Goal: Find contact information: Find contact information

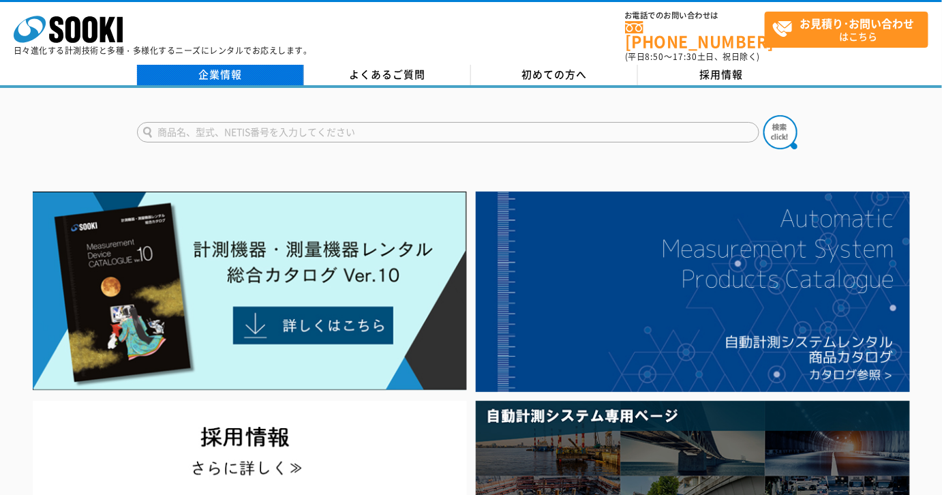
click at [268, 65] on link "企業情報" at bounding box center [220, 75] width 167 height 20
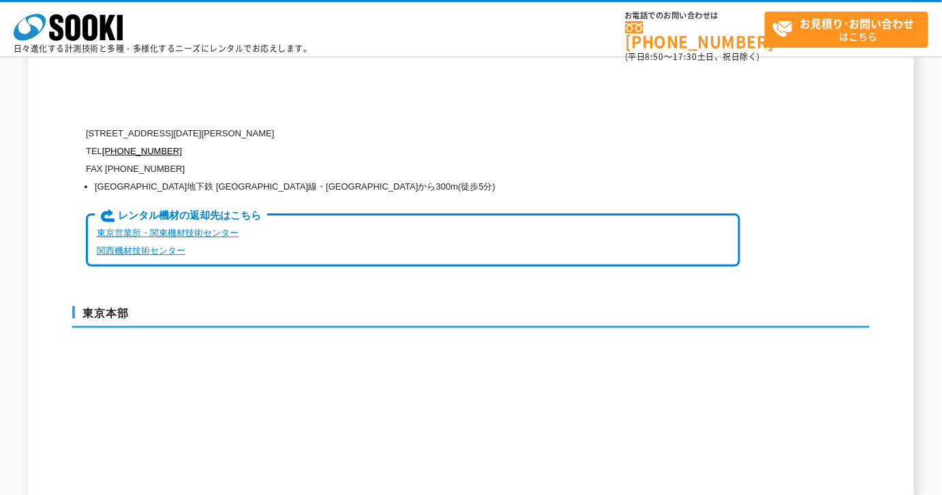
click at [156, 228] on link "東京営業所・関東機材技術センター" at bounding box center [168, 233] width 142 height 10
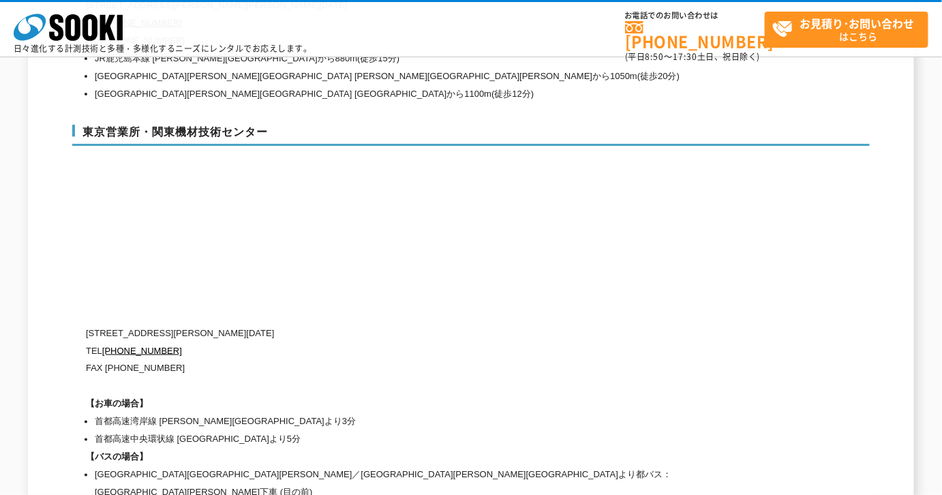
scroll to position [5760, 0]
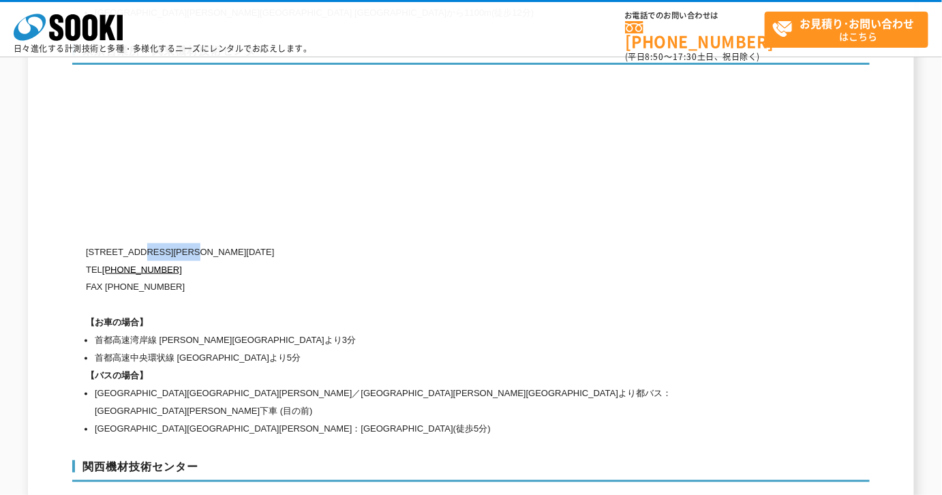
drag, startPoint x: 146, startPoint y: 221, endPoint x: 230, endPoint y: 221, distance: 84.6
click at [230, 243] on p "[STREET_ADDRESS][PERSON_NAME][DATE]" at bounding box center [413, 252] width 655 height 18
copy p "[PERSON_NAME][GEOGRAPHIC_DATA][GEOGRAPHIC_DATA]"
